Goal: Transaction & Acquisition: Purchase product/service

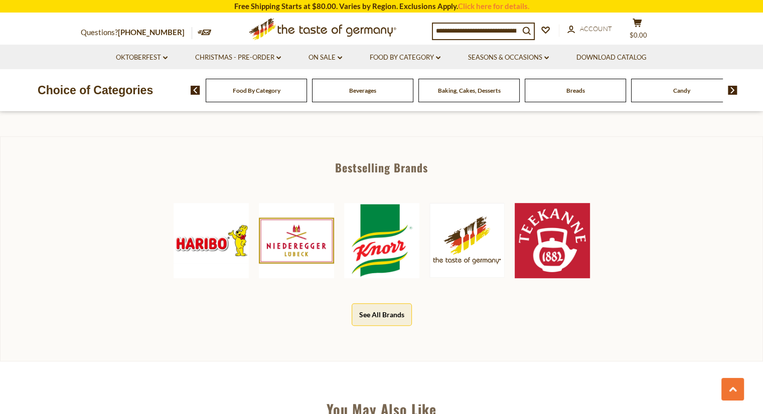
scroll to position [424, 0]
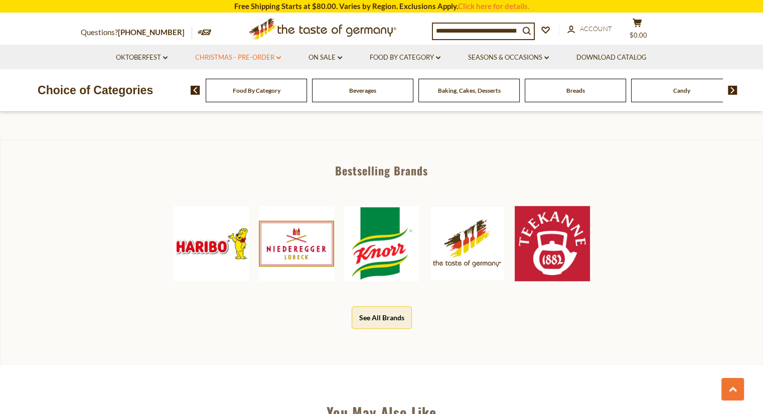
click at [271, 59] on link "Christmas - PRE-ORDER dropdown_arrow" at bounding box center [238, 57] width 86 height 11
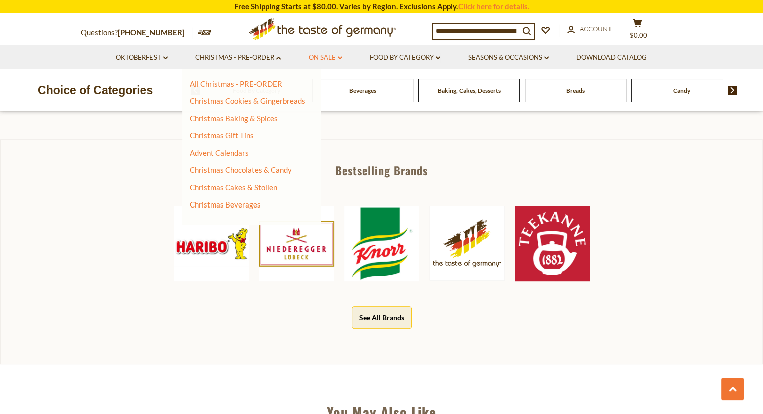
click at [319, 61] on link "On Sale dropdown_arrow" at bounding box center [326, 57] width 34 height 11
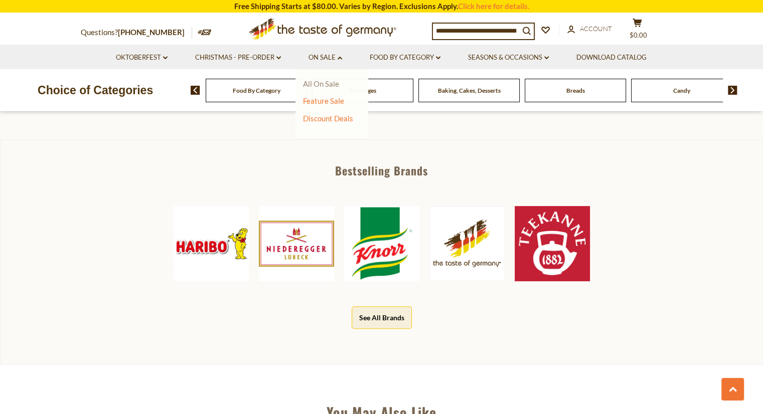
click at [315, 86] on link "All On Sale" at bounding box center [321, 83] width 36 height 9
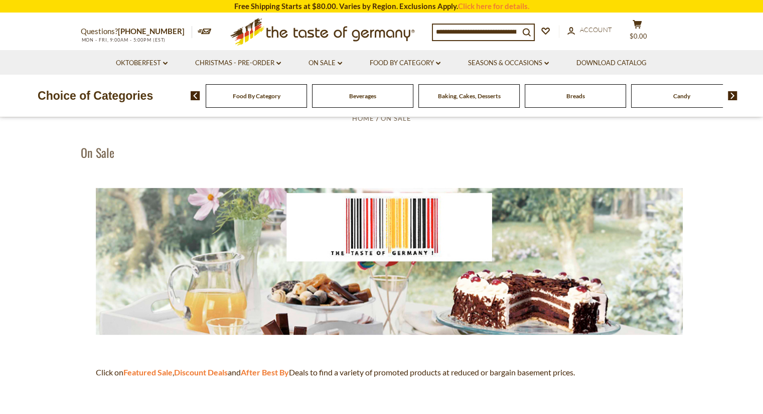
scroll to position [40, 0]
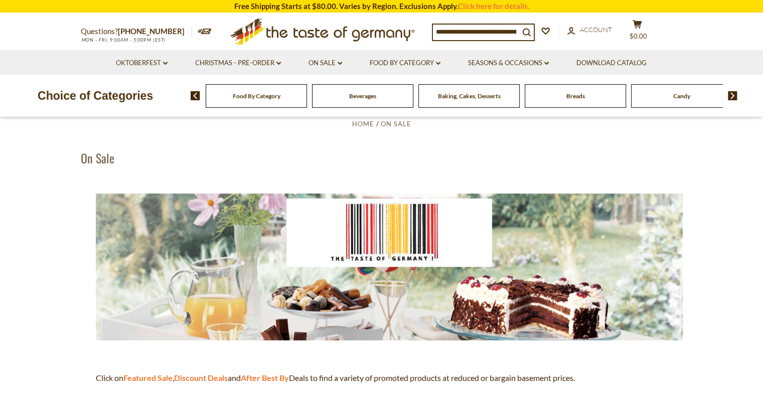
click at [507, 283] on img at bounding box center [389, 267] width 587 height 147
click at [279, 379] on strong "After Best By" at bounding box center [265, 378] width 48 height 10
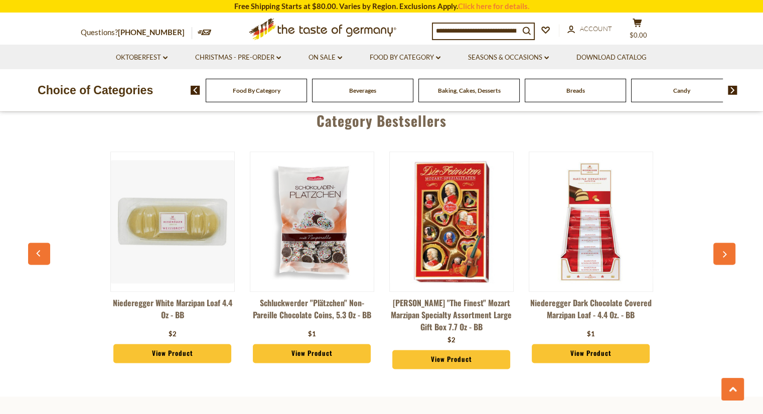
scroll to position [1224, 0]
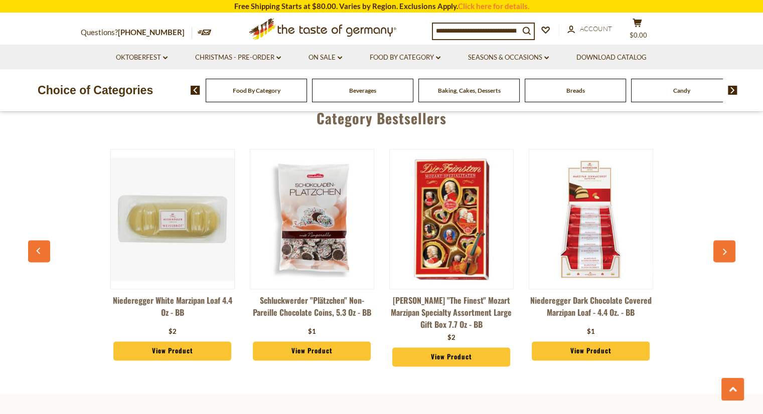
click at [728, 262] on button "button" at bounding box center [724, 251] width 22 height 22
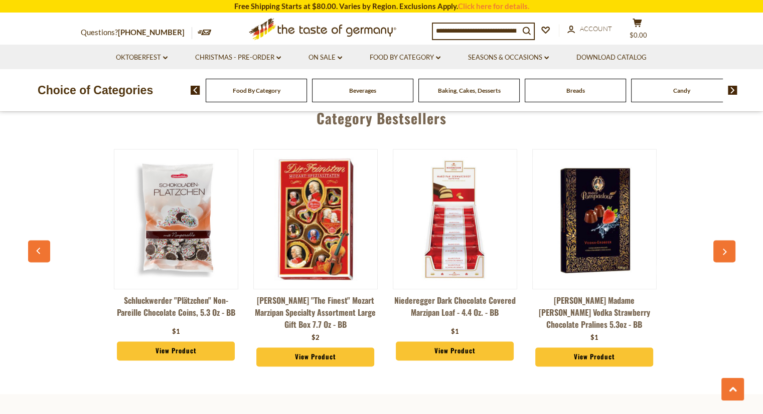
scroll to position [0, 139]
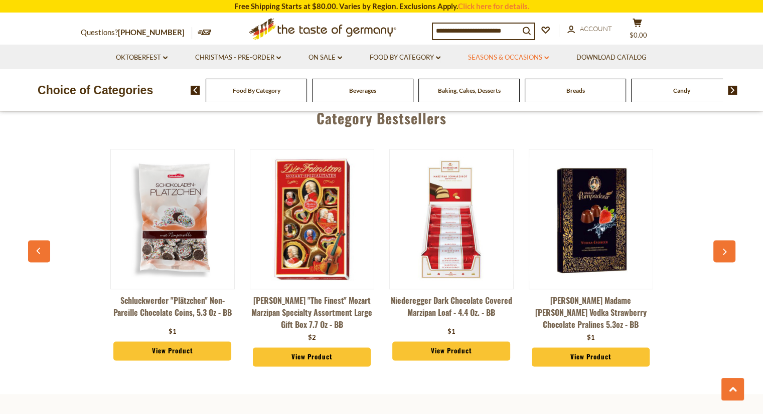
click at [502, 56] on link "Seasons & Occasions dropdown_arrow" at bounding box center [508, 57] width 81 height 11
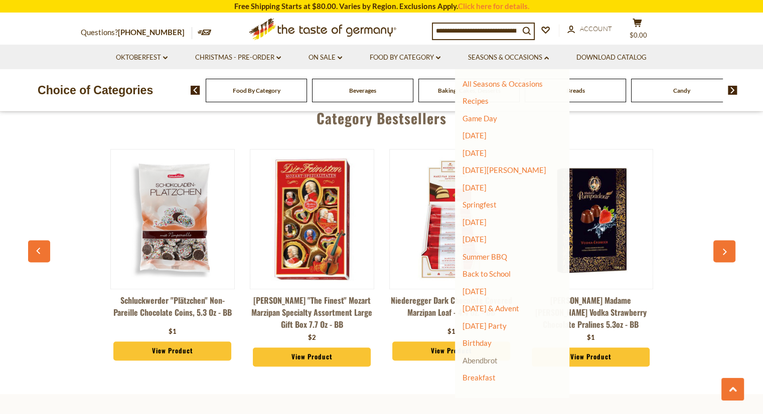
click at [486, 363] on link "Abendbrot" at bounding box center [480, 360] width 35 height 9
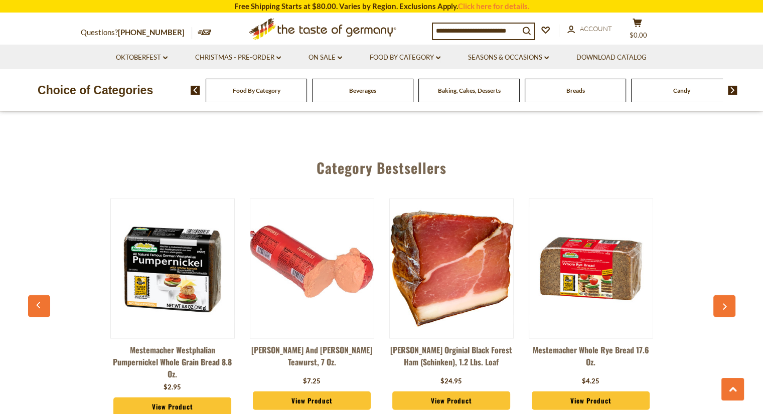
scroll to position [2306, 0]
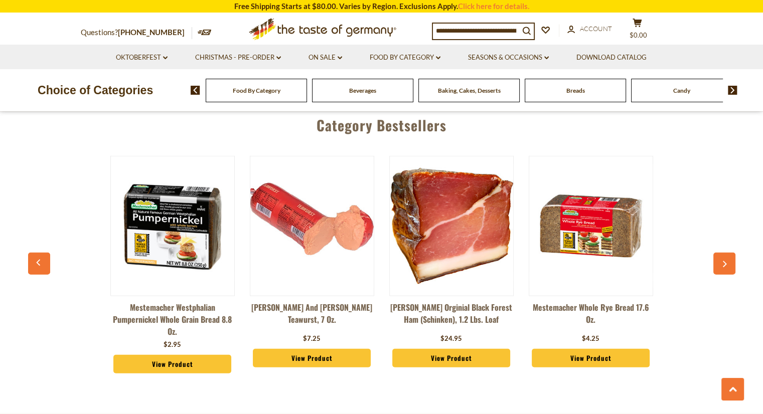
click at [458, 349] on link "View Product" at bounding box center [451, 358] width 118 height 19
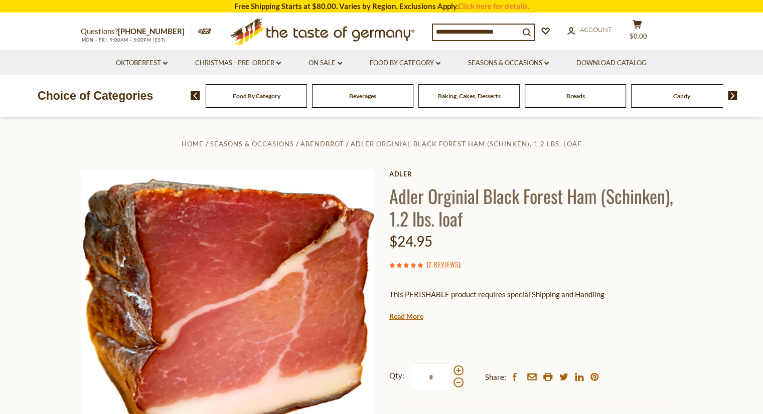
click at [307, 101] on div "Baking, Cakes, Desserts" at bounding box center [256, 96] width 101 height 24
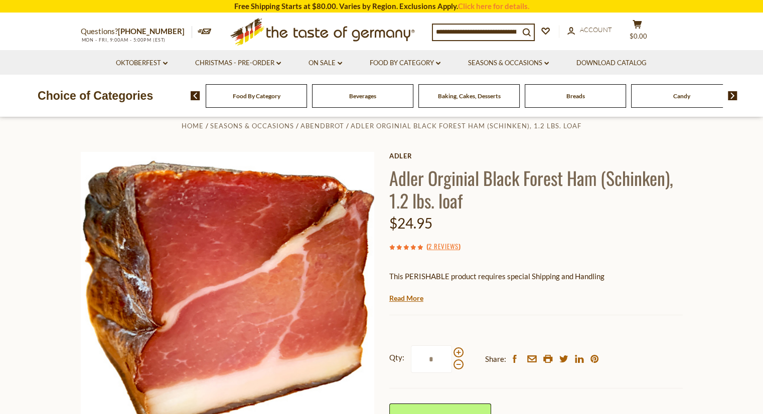
scroll to position [20, 0]
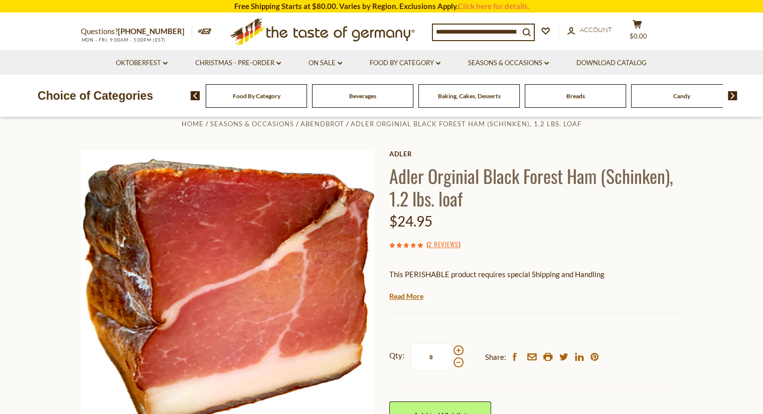
click at [307, 101] on div "Baking, Cakes, Desserts" at bounding box center [256, 96] width 101 height 24
click at [518, 64] on link "Seasons & Occasions dropdown_arrow" at bounding box center [508, 63] width 81 height 11
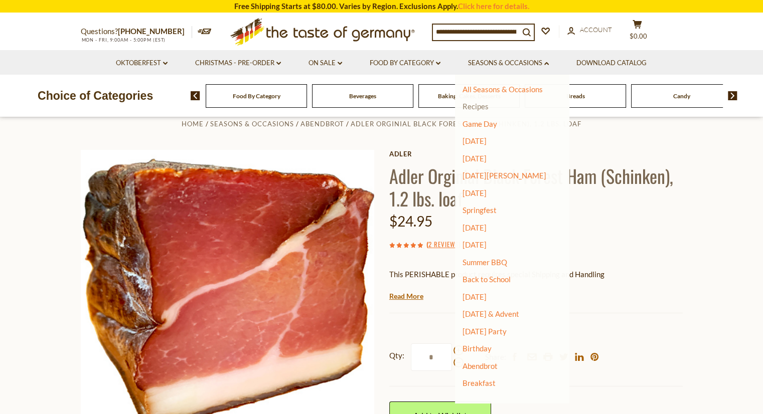
click at [474, 106] on link "Recipes" at bounding box center [476, 106] width 26 height 9
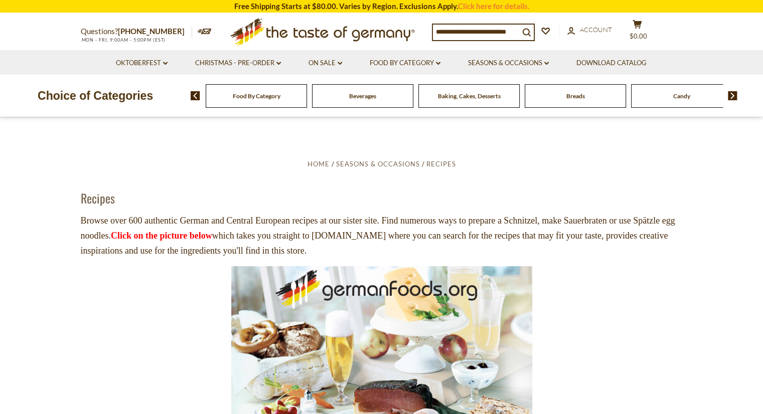
click at [437, 37] on input at bounding box center [476, 32] width 86 height 14
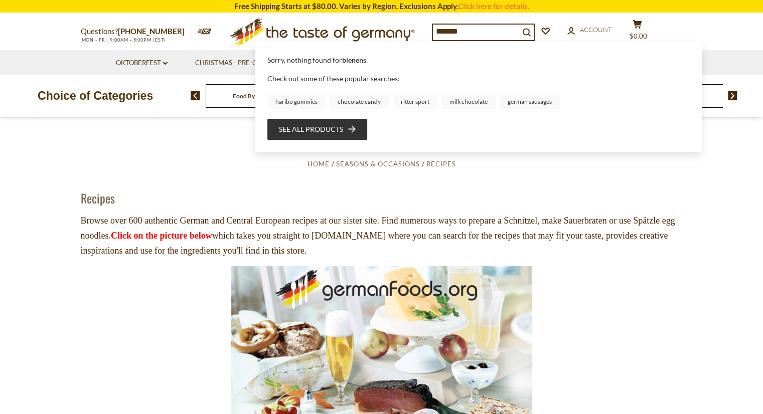
type input "******"
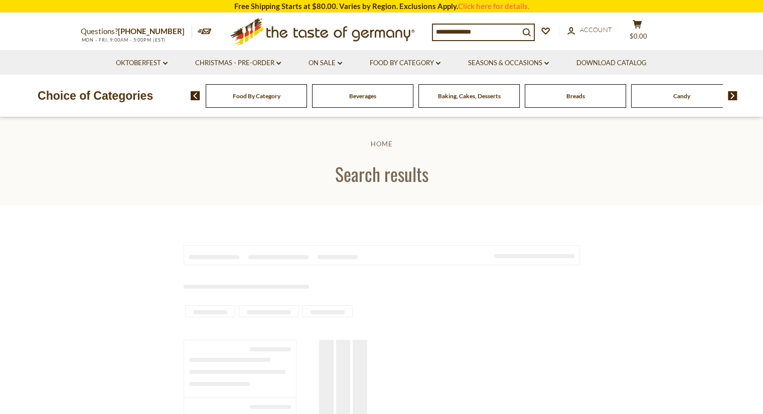
type input "******"
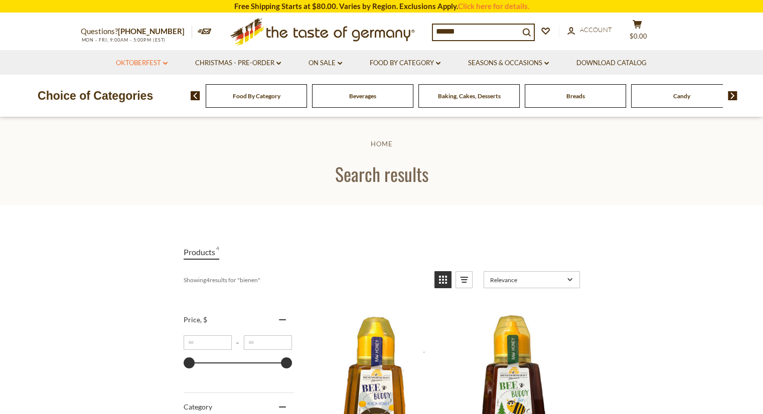
click at [131, 61] on link "Oktoberfest dropdown_arrow" at bounding box center [142, 63] width 52 height 11
click at [239, 62] on link "Christmas - PRE-ORDER dropdown_arrow" at bounding box center [238, 63] width 86 height 11
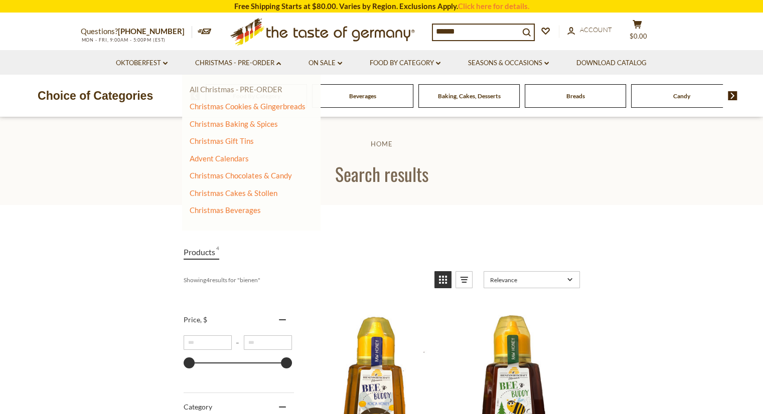
click at [255, 86] on link "All Christmas - PRE-ORDER" at bounding box center [236, 89] width 93 height 9
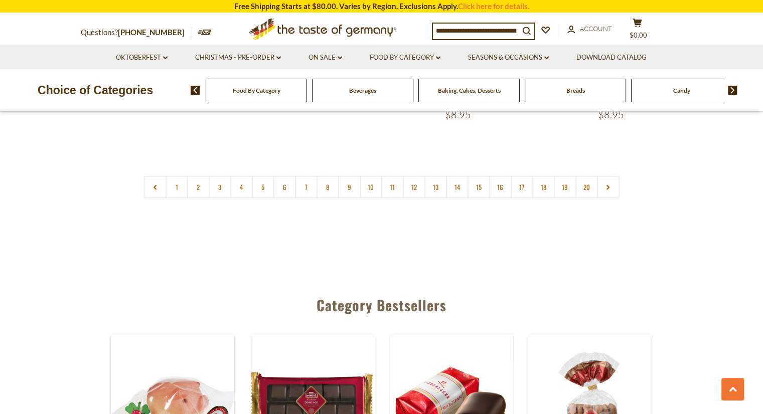
scroll to position [2529, 0]
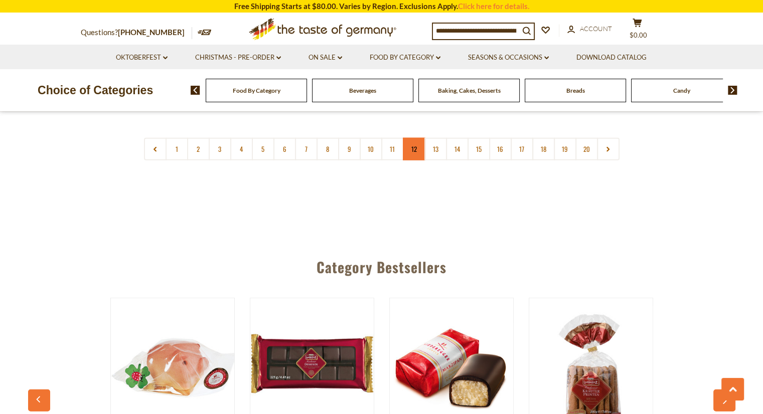
click at [415, 139] on link "12" at bounding box center [414, 149] width 23 height 23
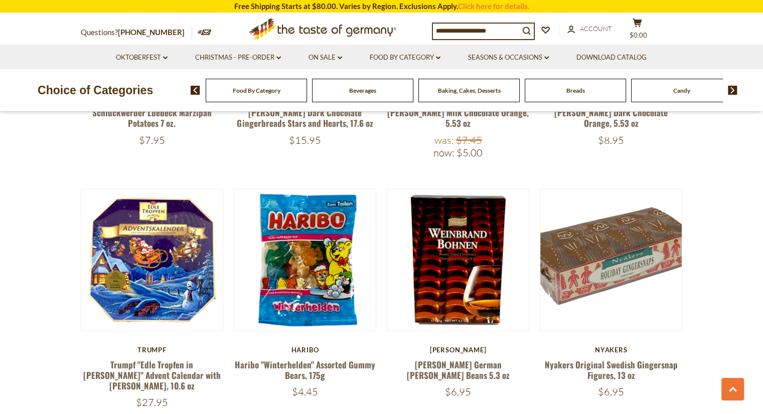
scroll to position [1979, 0]
